Goal: Task Accomplishment & Management: Use online tool/utility

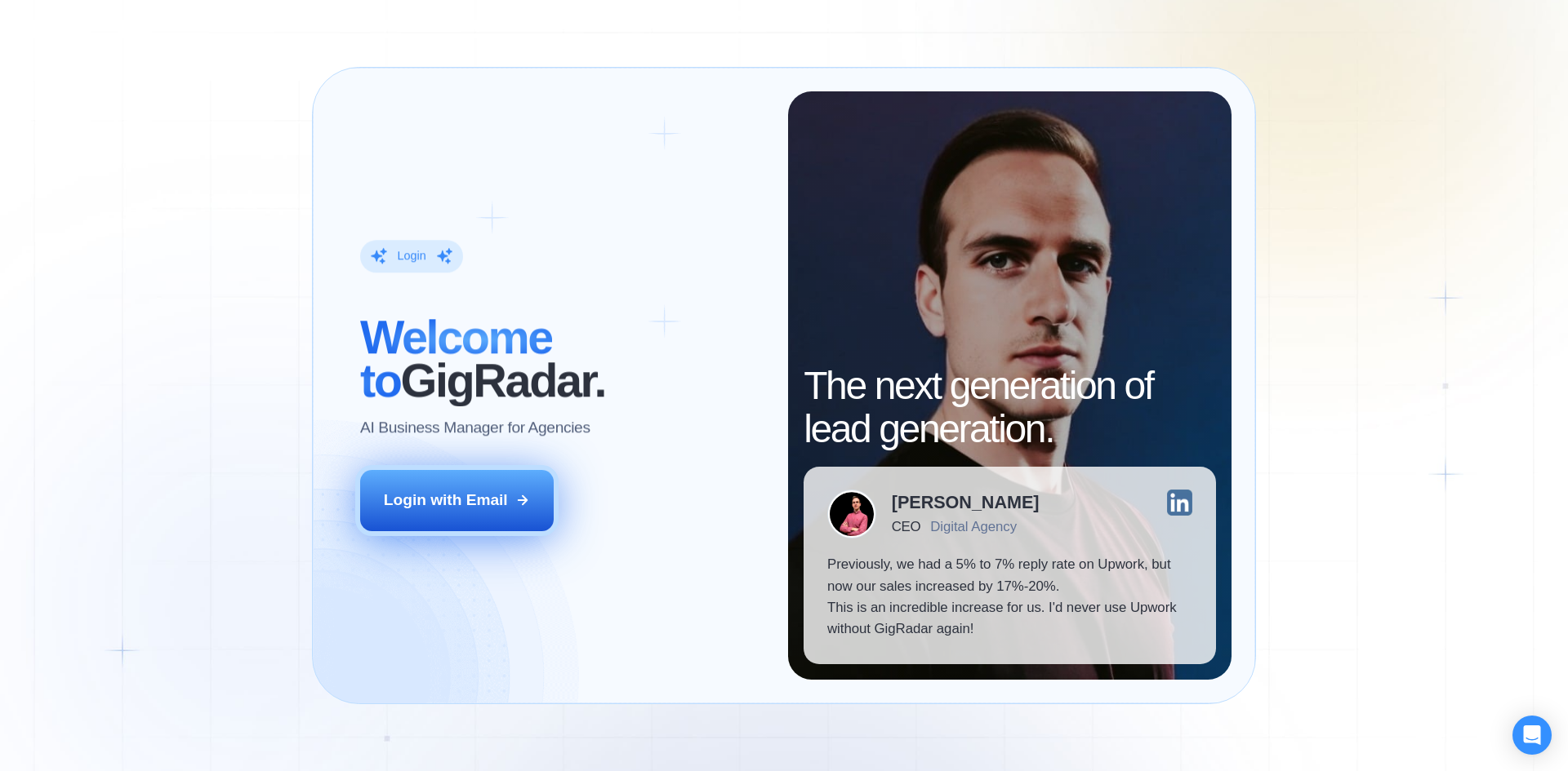
click at [475, 505] on div "Login with Email" at bounding box center [445, 501] width 124 height 21
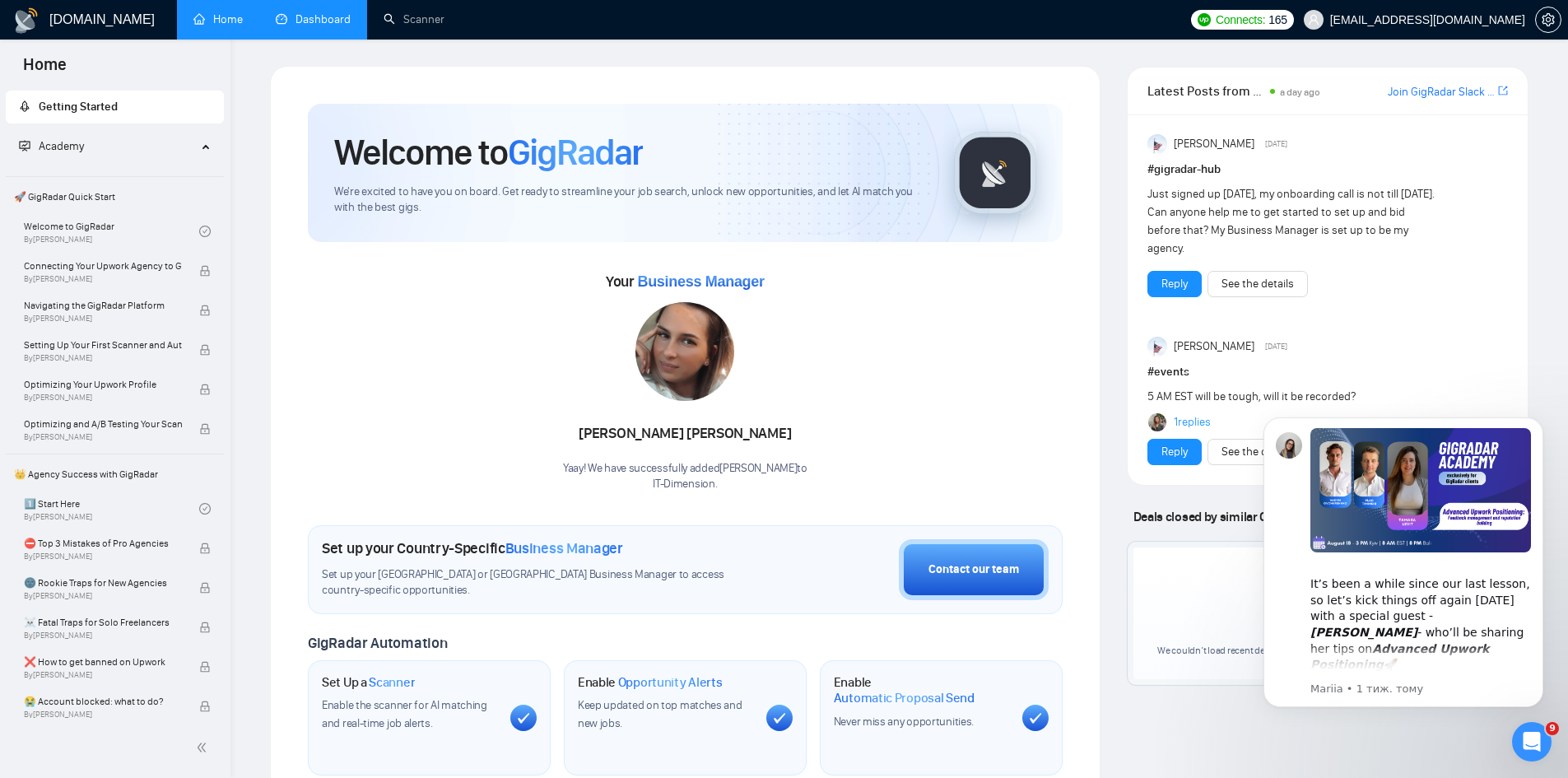
click at [333, 26] on link "Dashboard" at bounding box center [313, 20] width 75 height 14
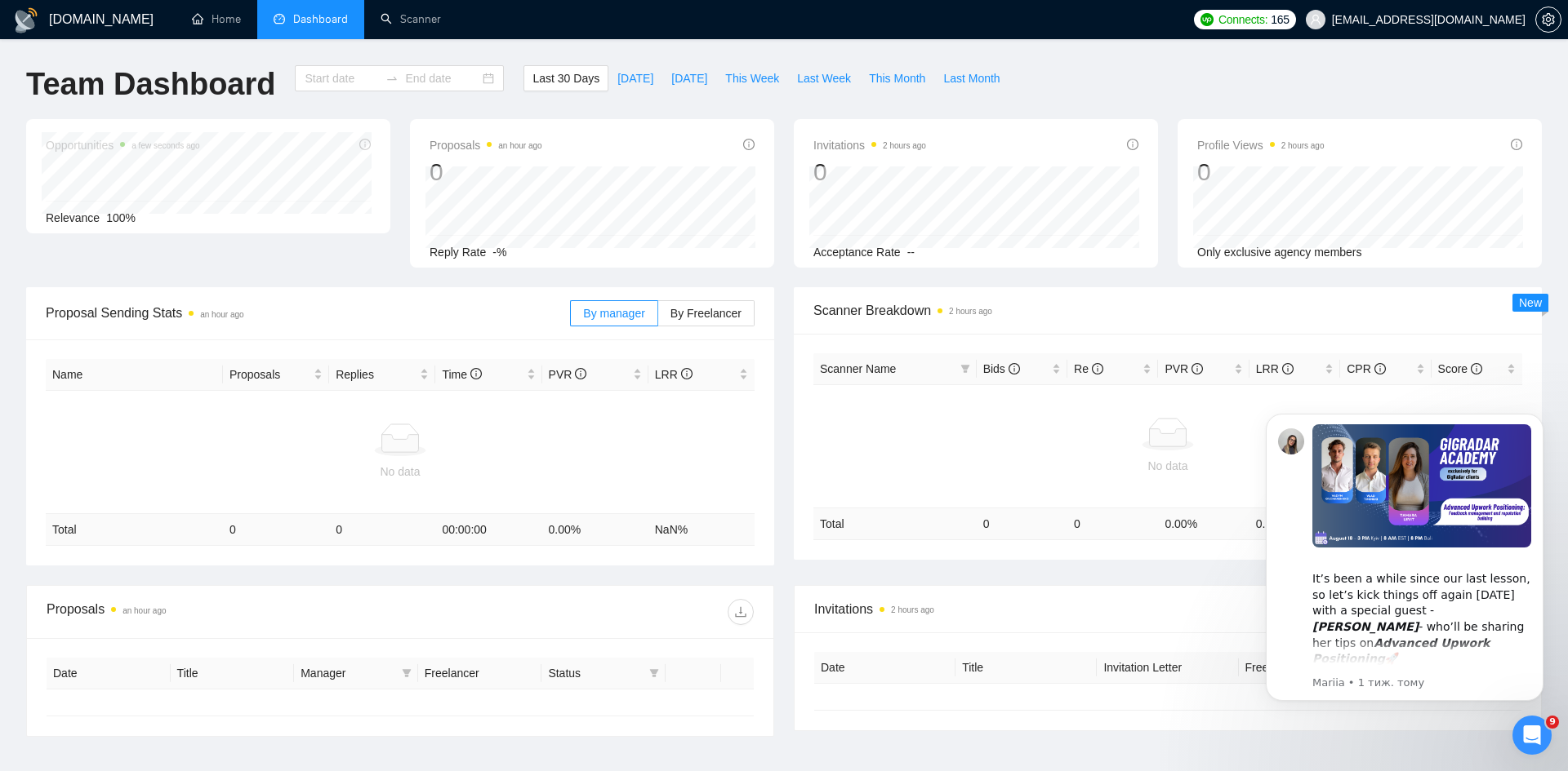
type input "[DATE]"
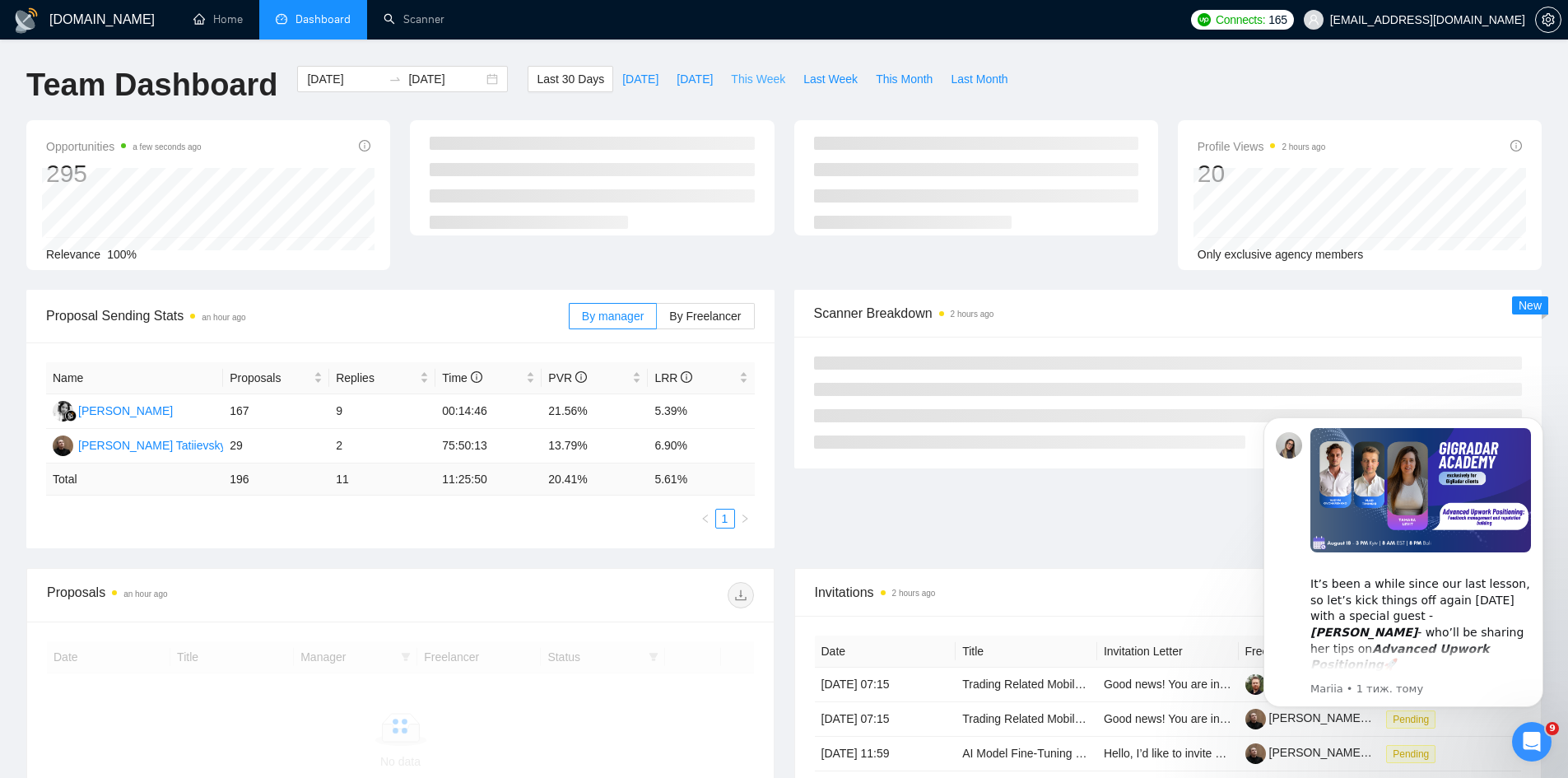
click at [751, 86] on span "This Week" at bounding box center [758, 79] width 54 height 18
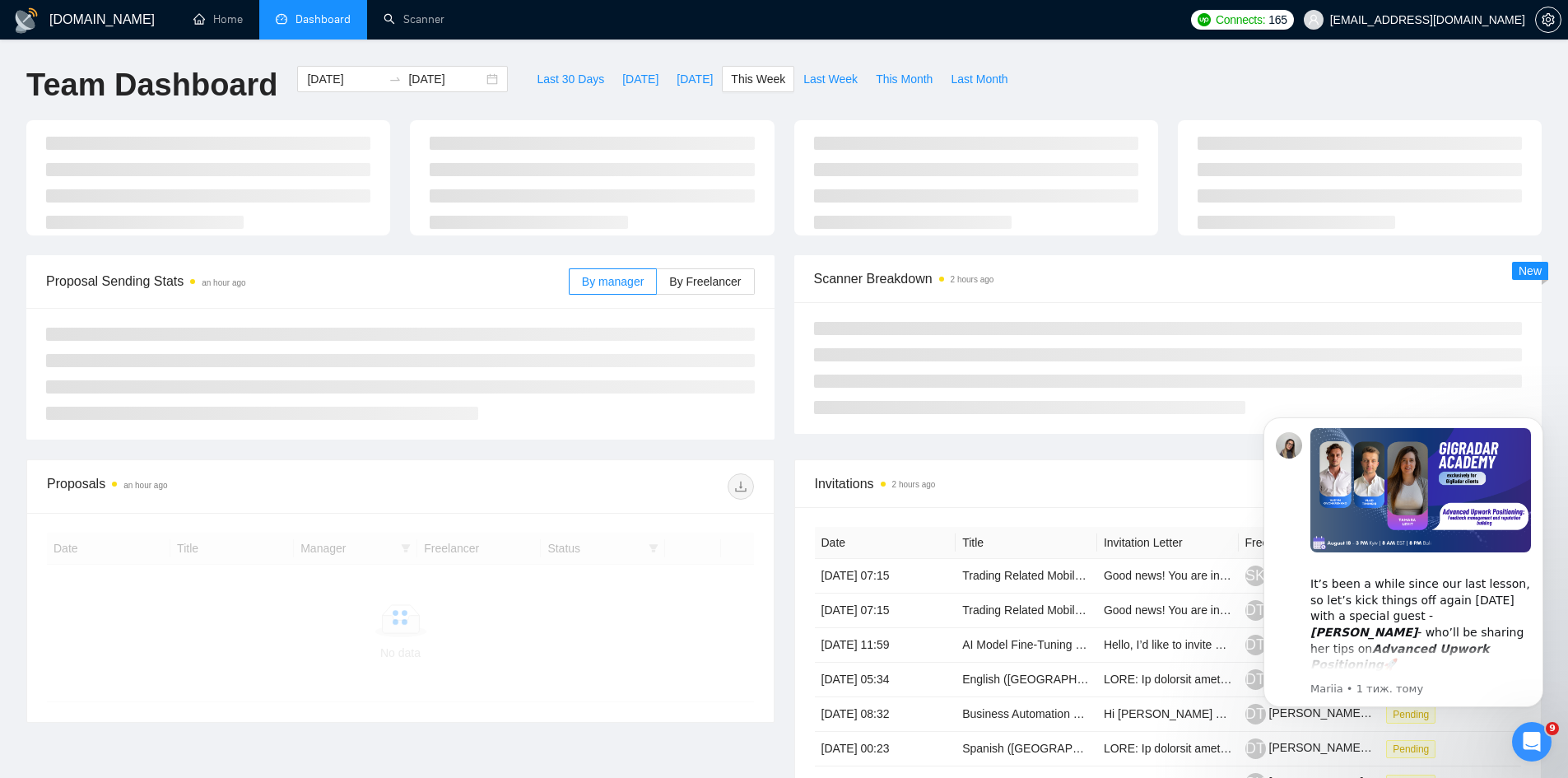
type input "[DATE]"
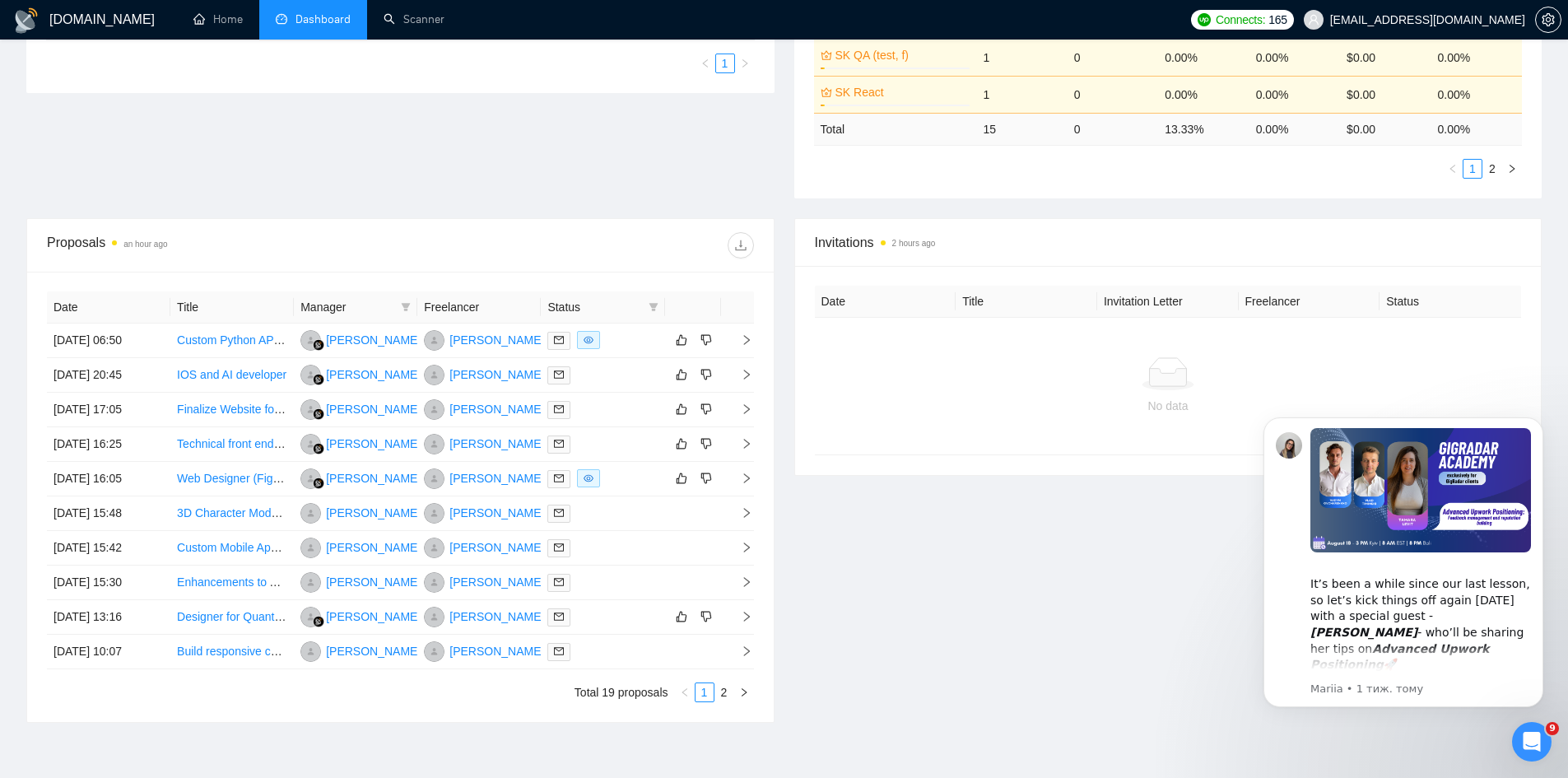
scroll to position [547, 0]
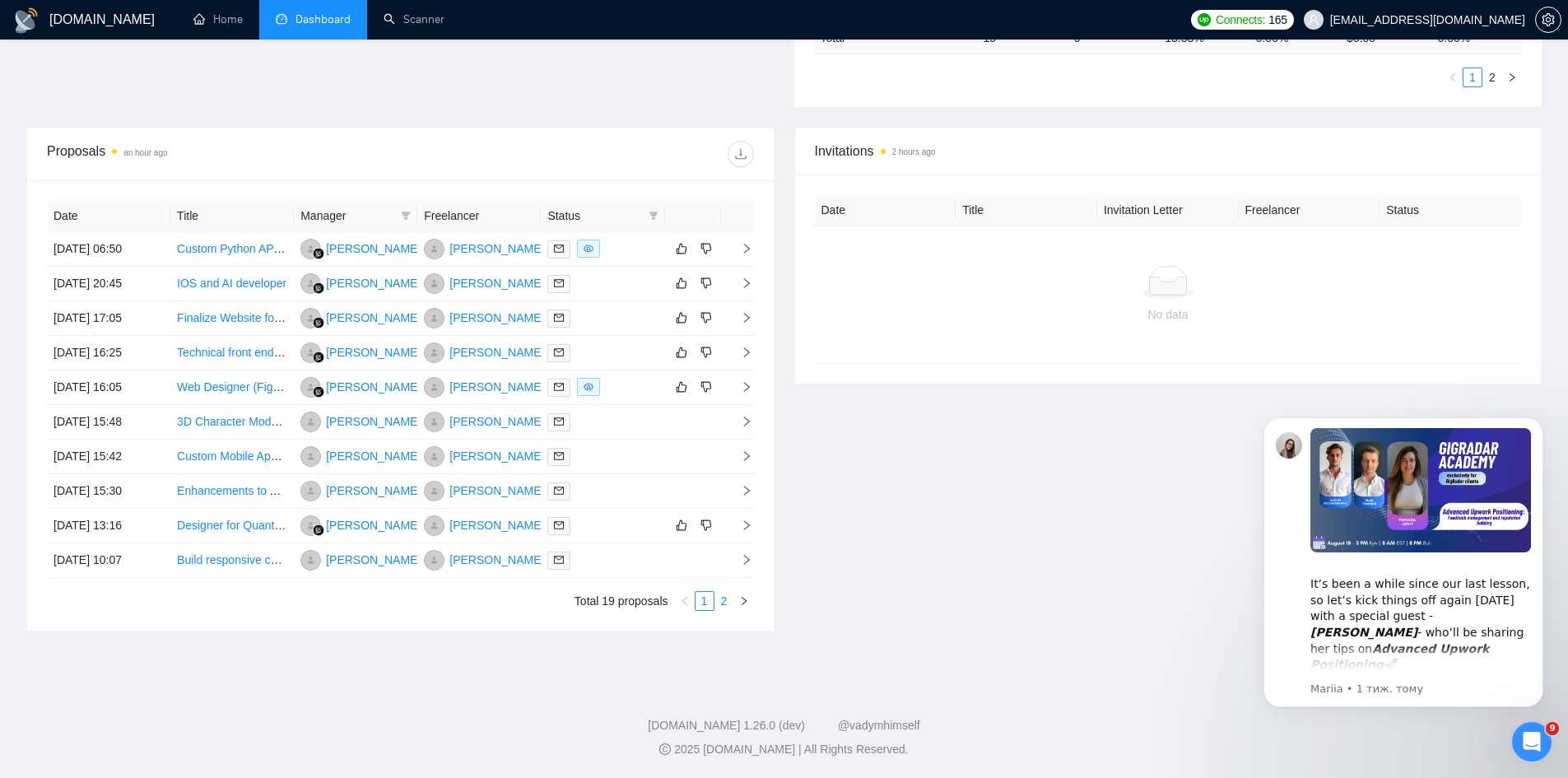
click at [718, 602] on link "2" at bounding box center [724, 601] width 18 height 18
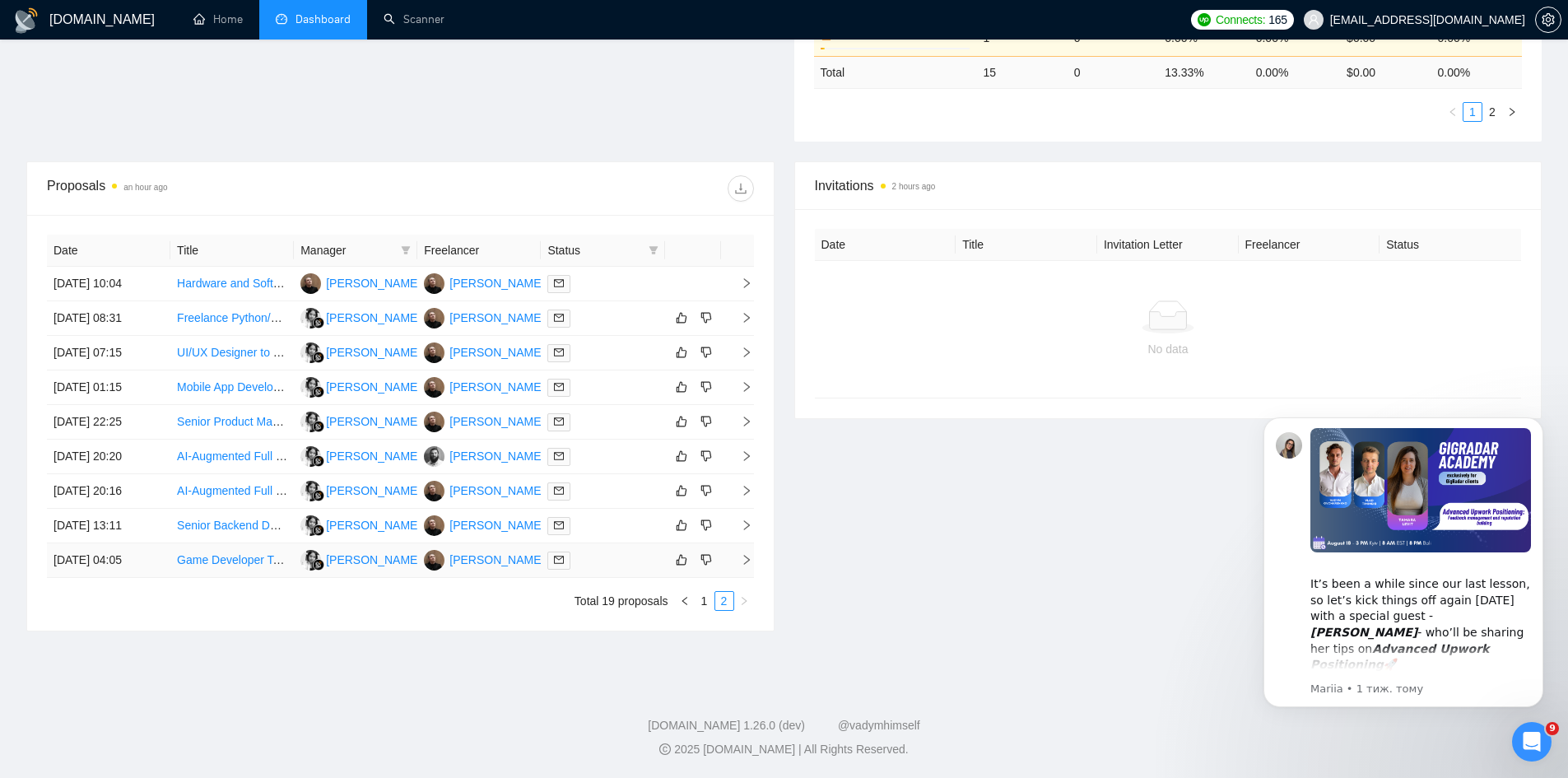
scroll to position [512, 0]
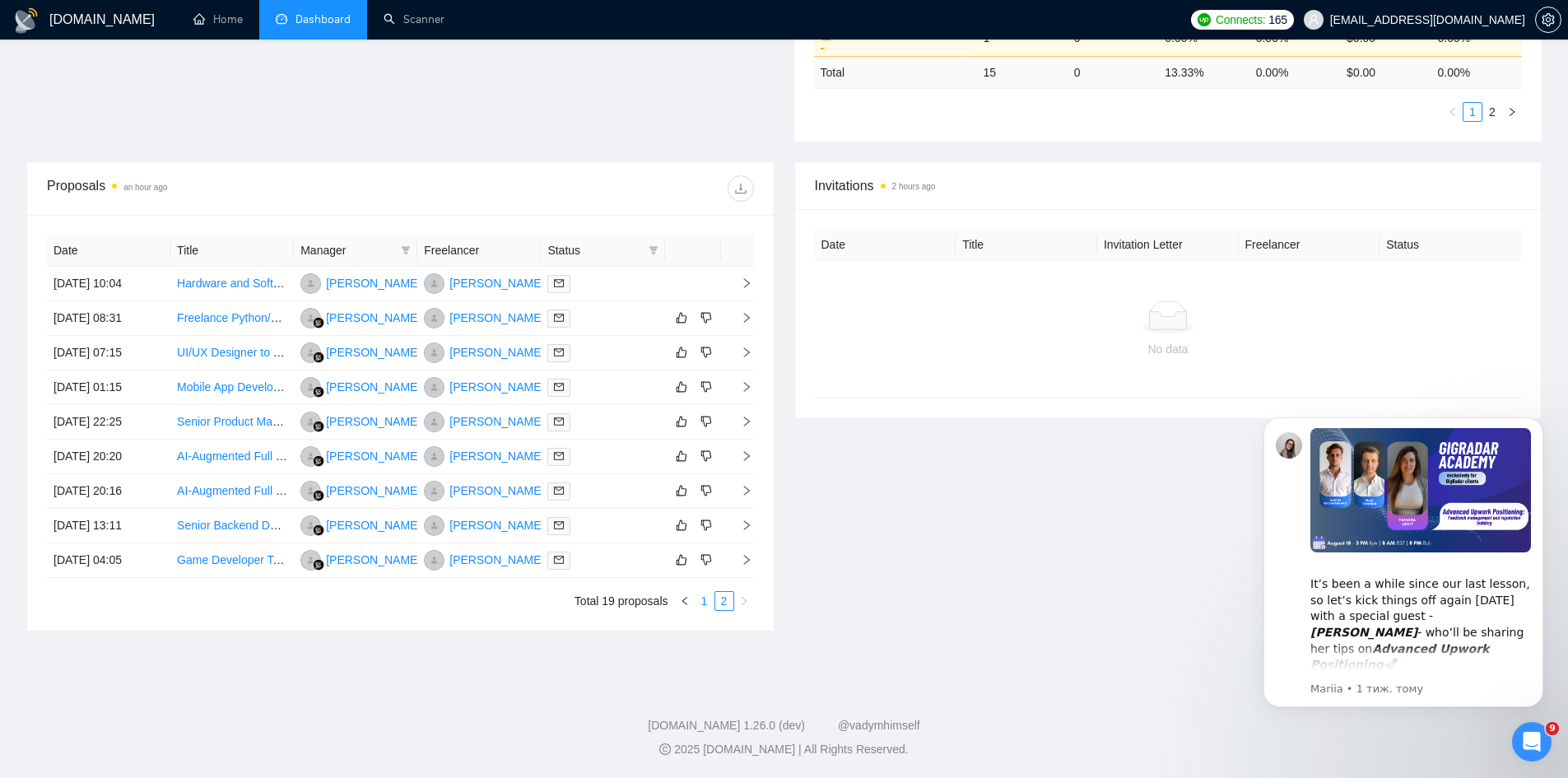
click at [708, 608] on link "1" at bounding box center [705, 601] width 18 height 18
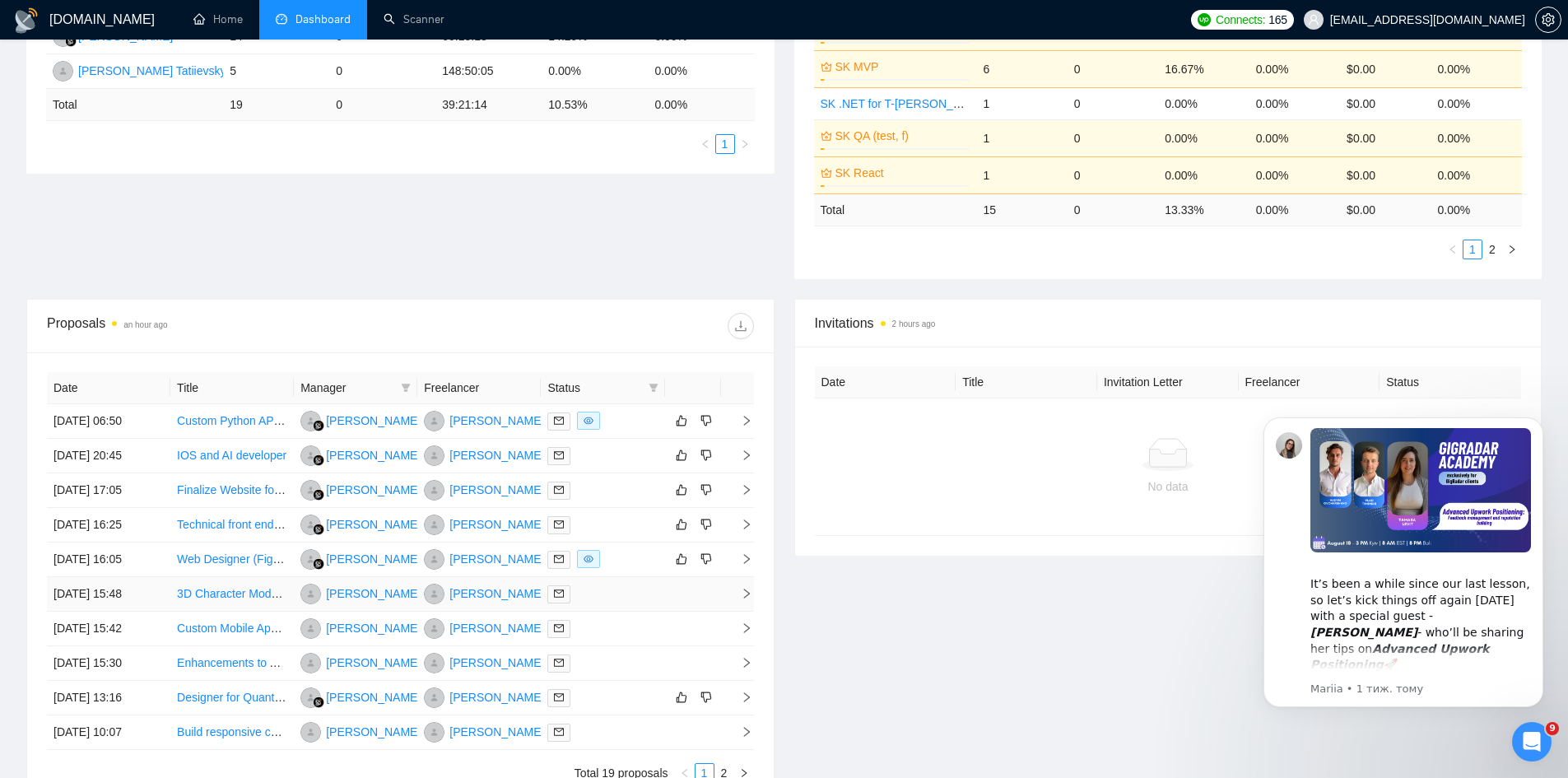
scroll to position [0, 0]
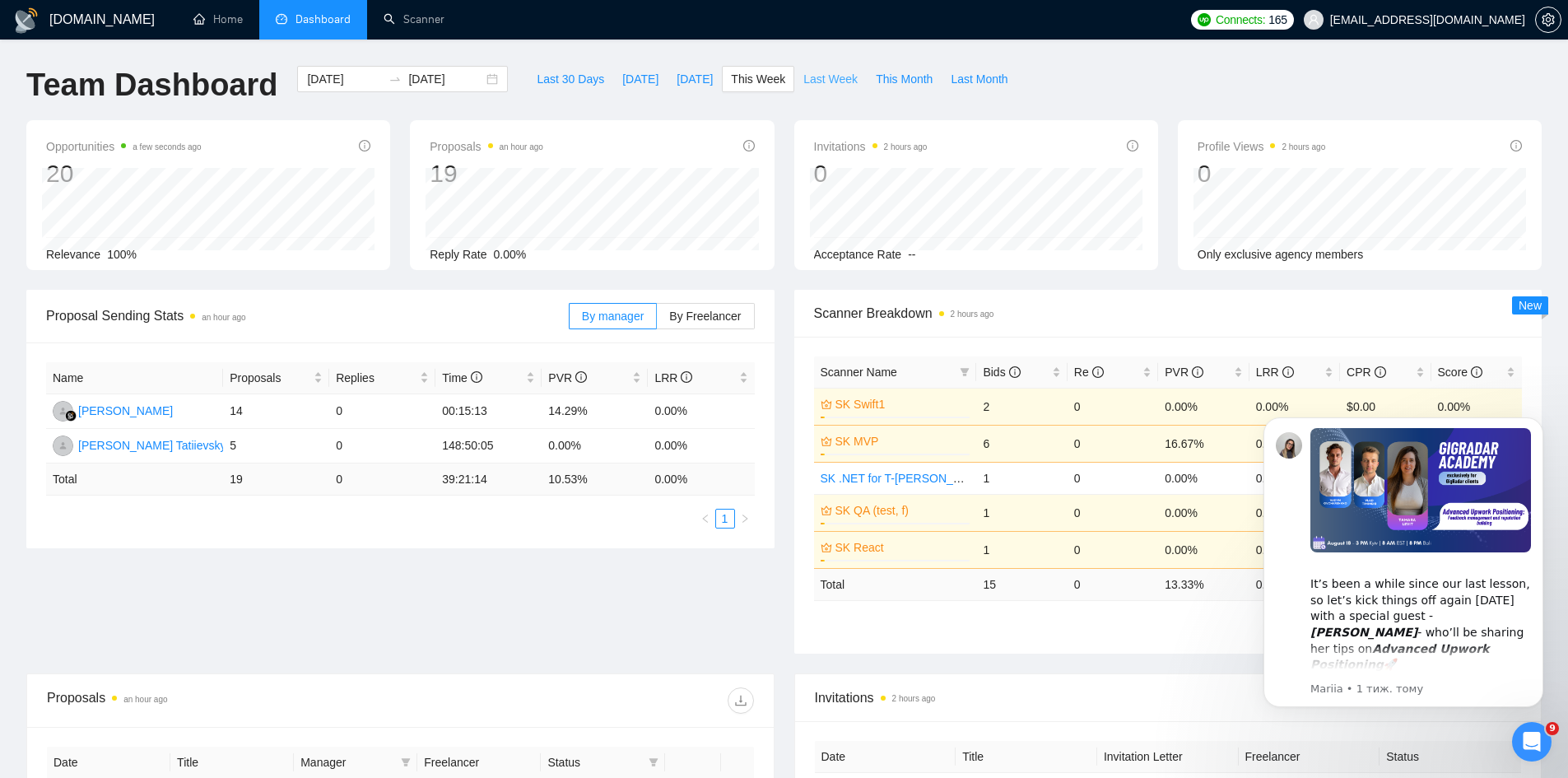
click at [794, 68] on button "Last Week" at bounding box center [831, 79] width 73 height 27
type input "[DATE]"
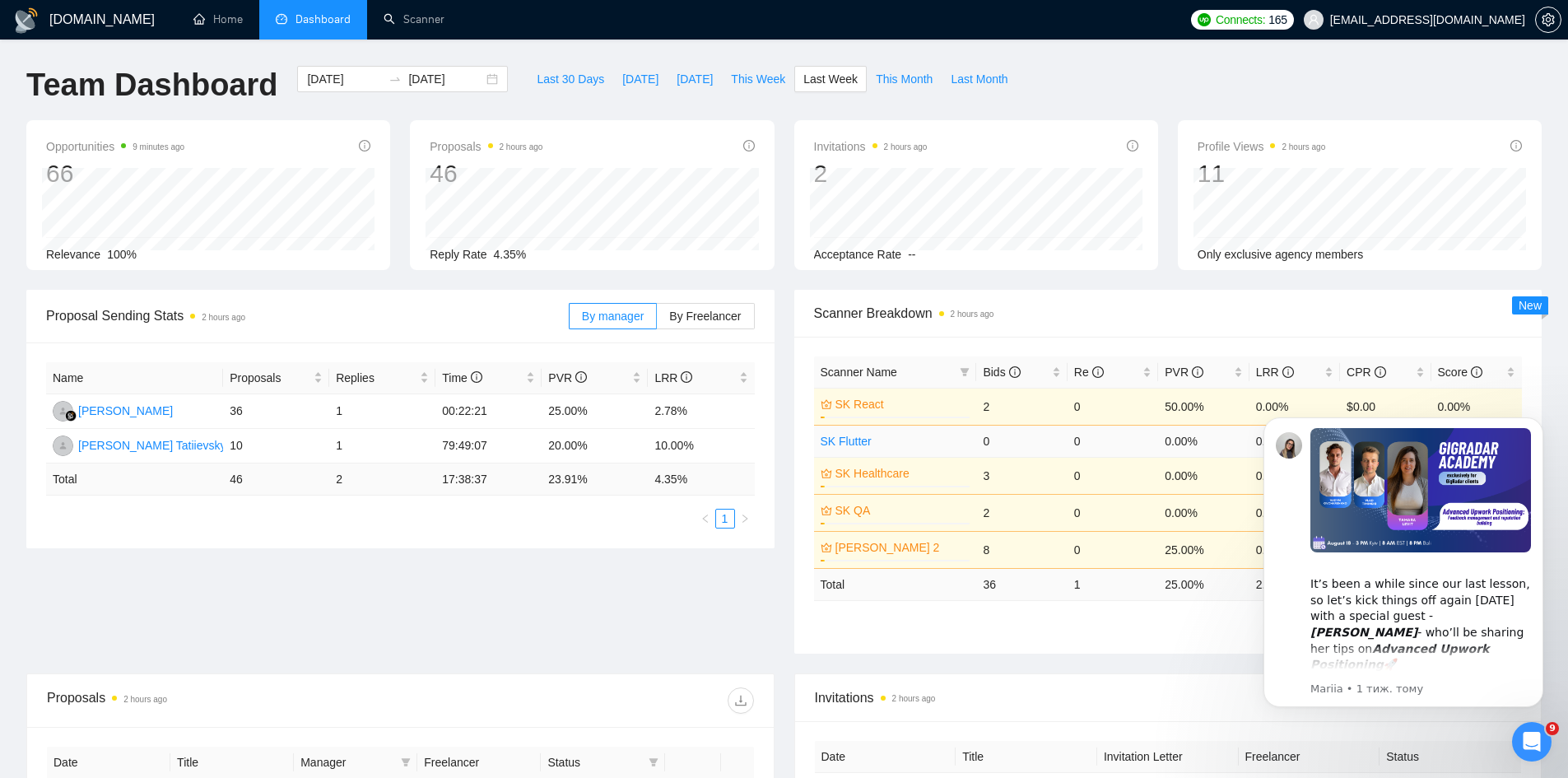
click at [841, 435] on link "SK Flutter" at bounding box center [847, 441] width 51 height 13
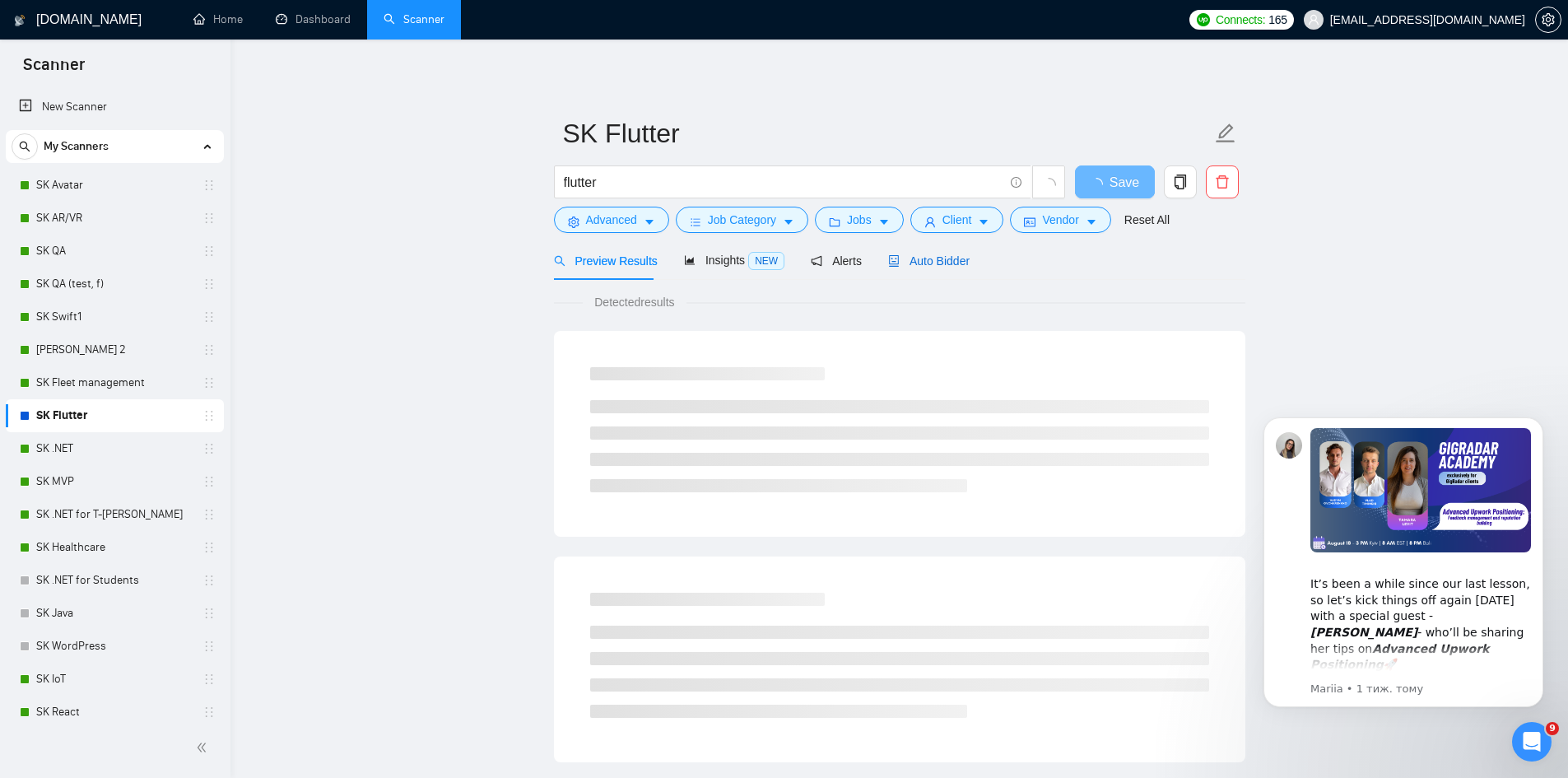
click at [957, 255] on span "Auto Bidder" at bounding box center [929, 260] width 82 height 13
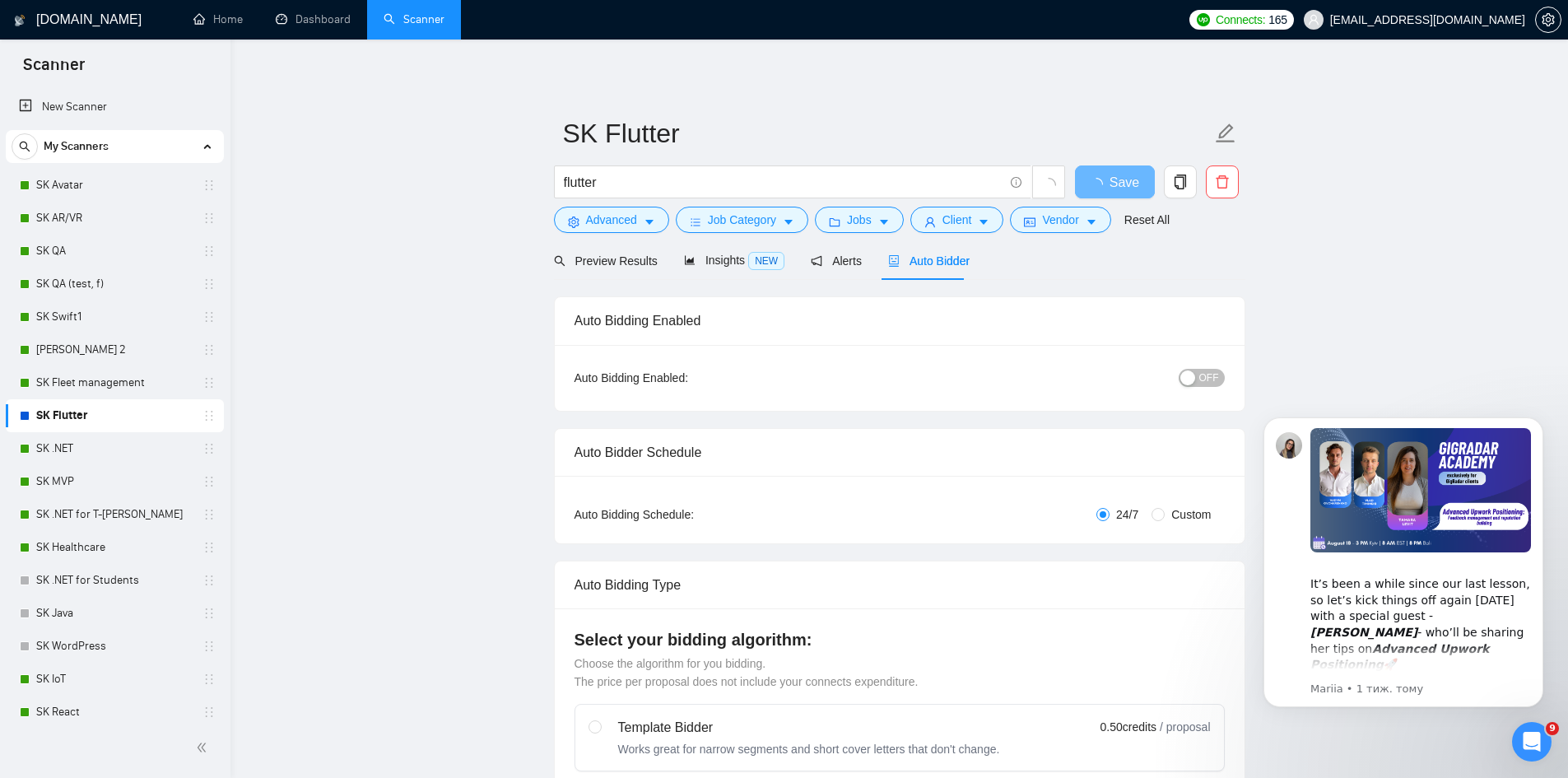
checkbox input "true"
click at [1204, 385] on span "OFF" at bounding box center [1210, 378] width 20 height 18
click at [844, 228] on button "Jobs" at bounding box center [859, 220] width 89 height 27
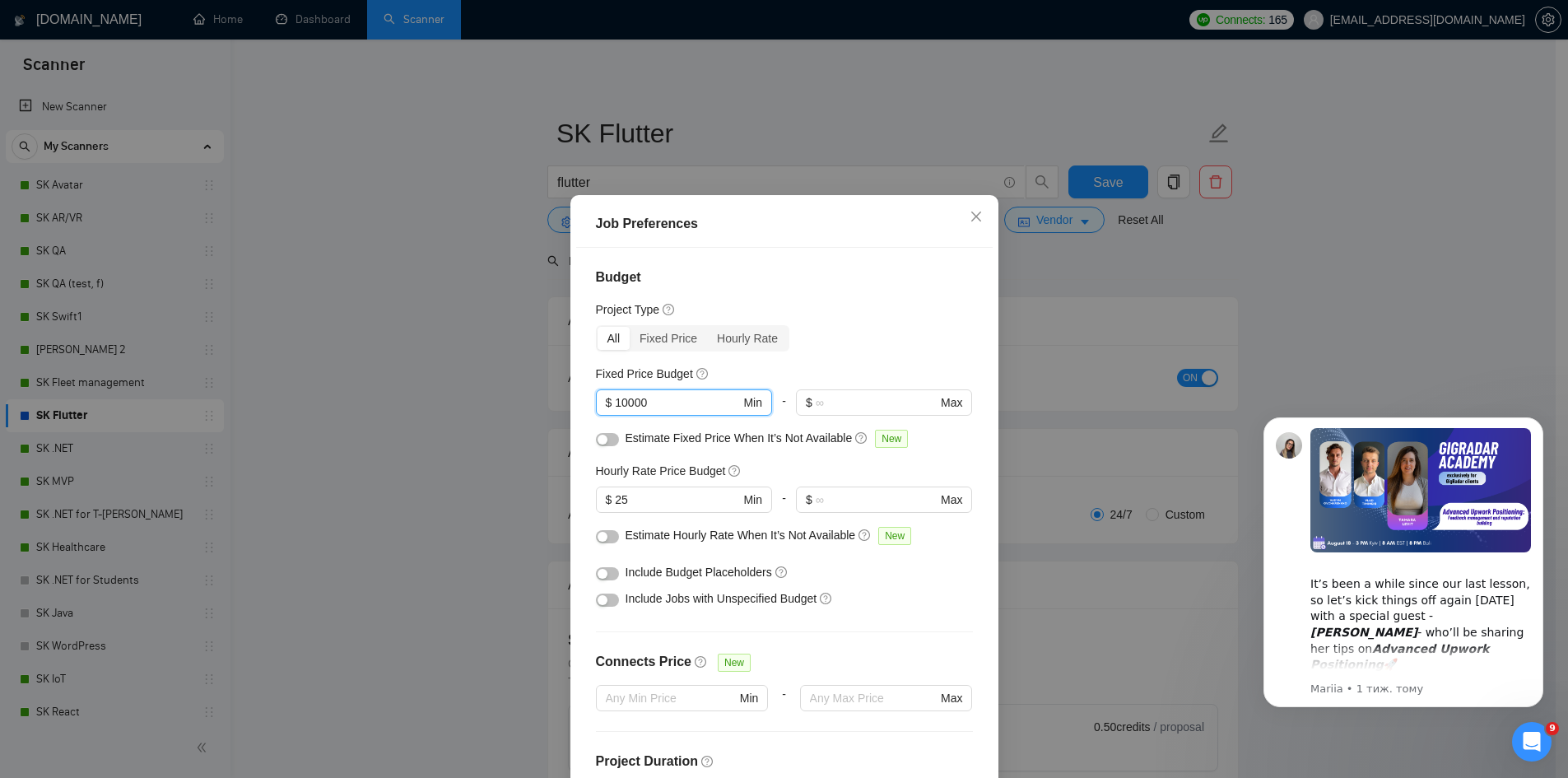
drag, startPoint x: 632, startPoint y: 403, endPoint x: 520, endPoint y: 410, distance: 112.2
click at [520, 410] on div "Job Preferences Budget Project Type All Fixed Price Hourly Rate Fixed Price Bud…" at bounding box center [784, 389] width 1568 height 778
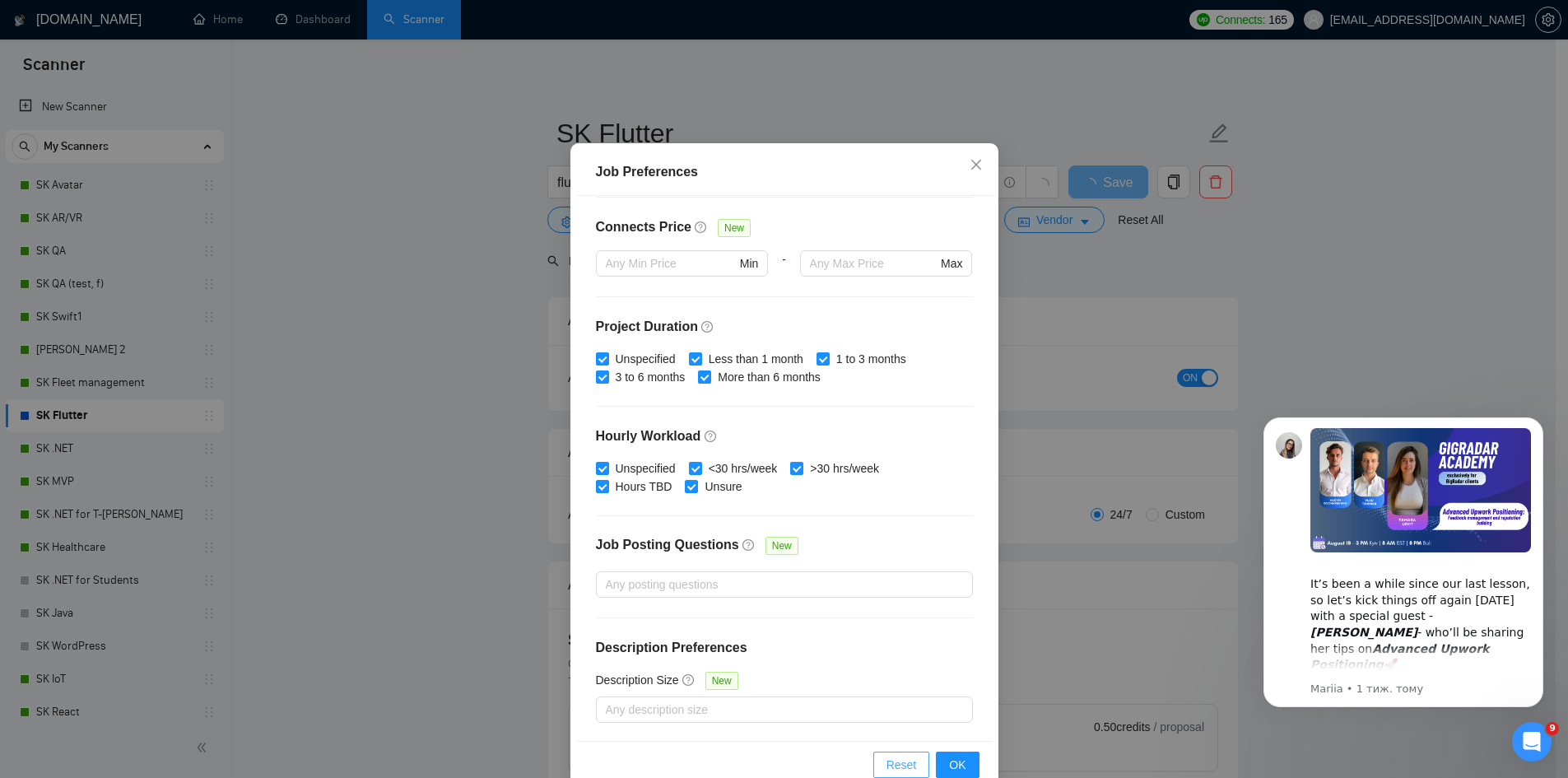
scroll to position [88, 0]
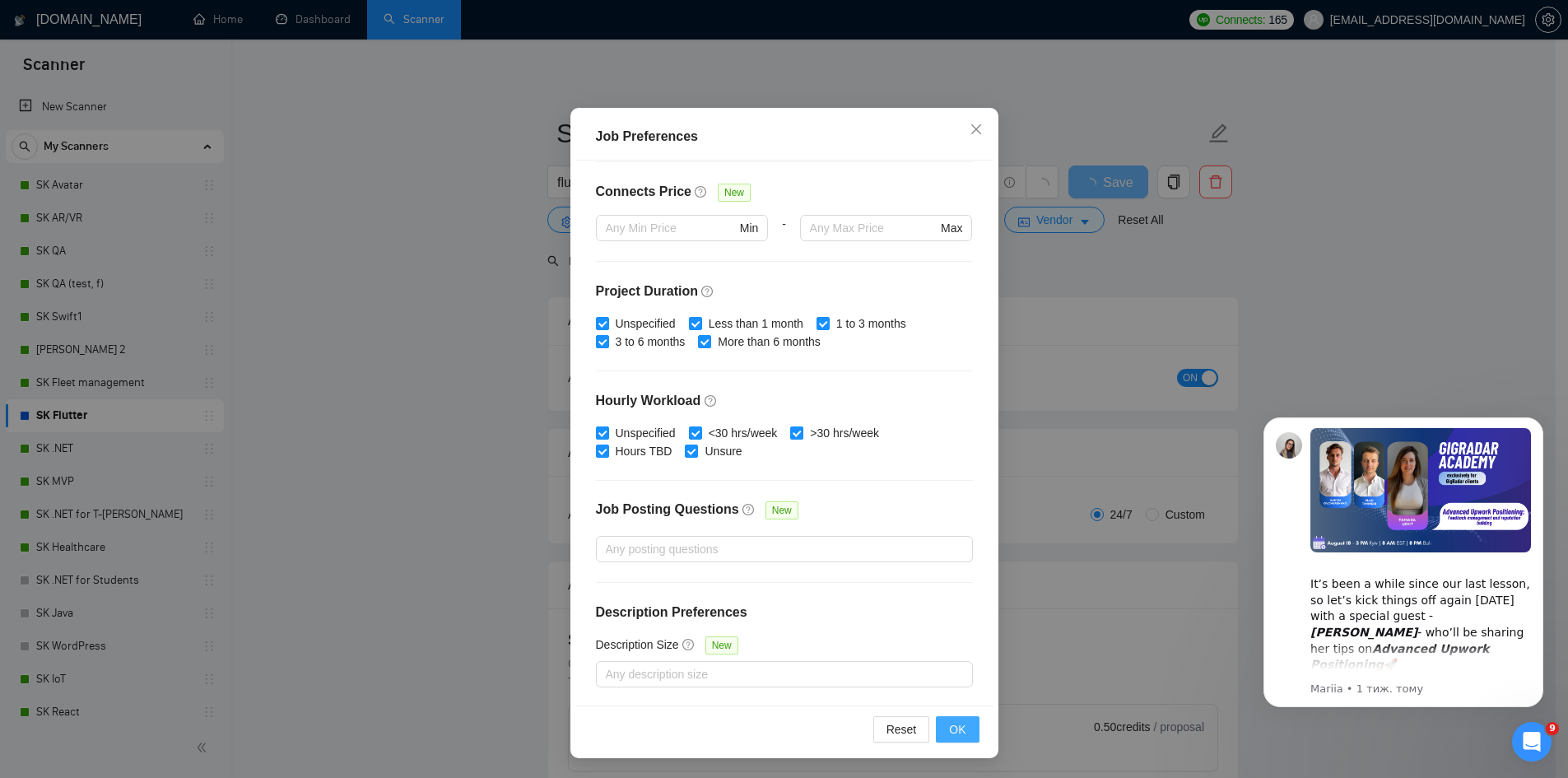
type input "2000"
click at [955, 730] on span "OK" at bounding box center [957, 730] width 17 height 18
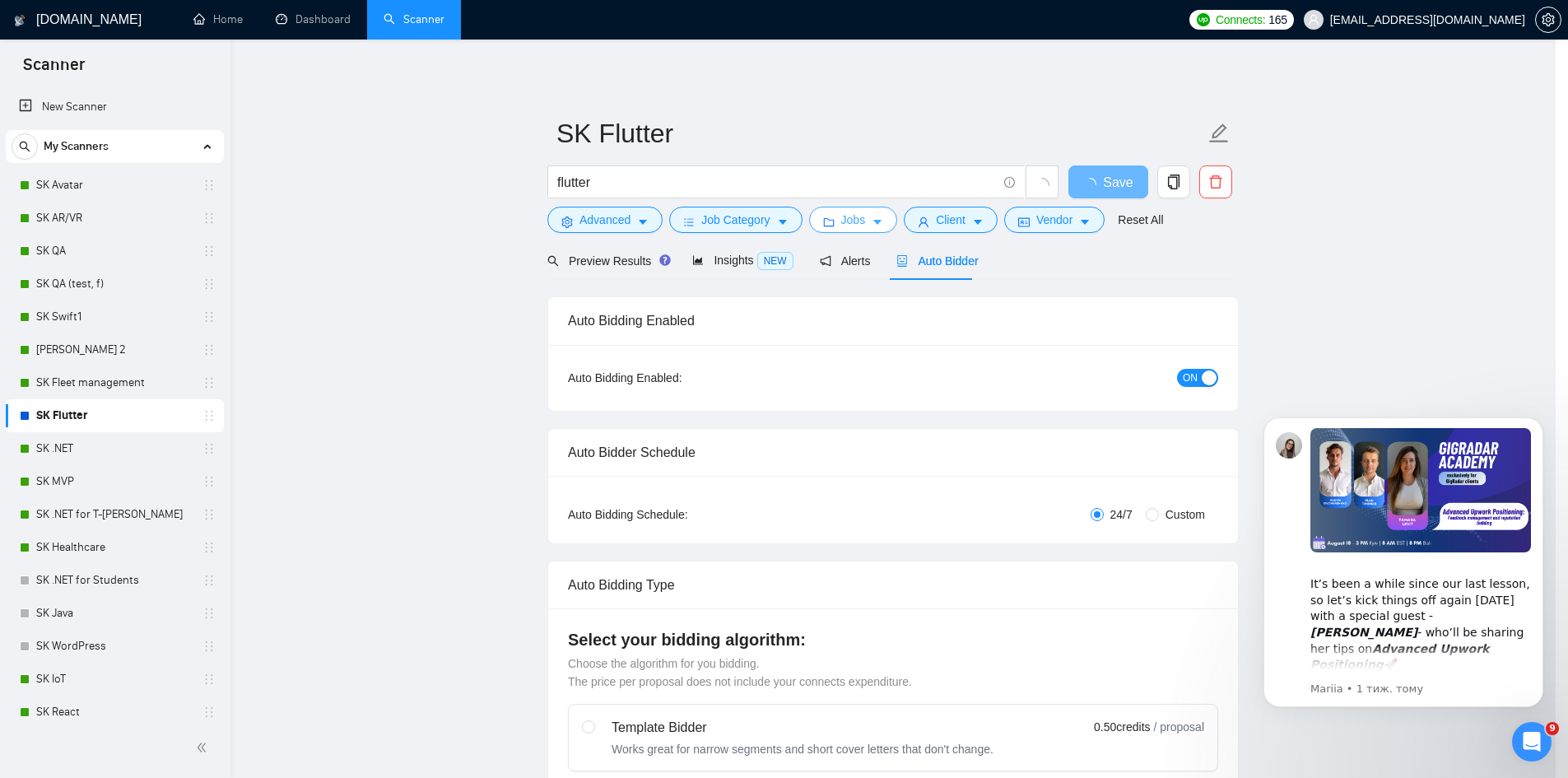
scroll to position [0, 0]
